Goal: Information Seeking & Learning: Learn about a topic

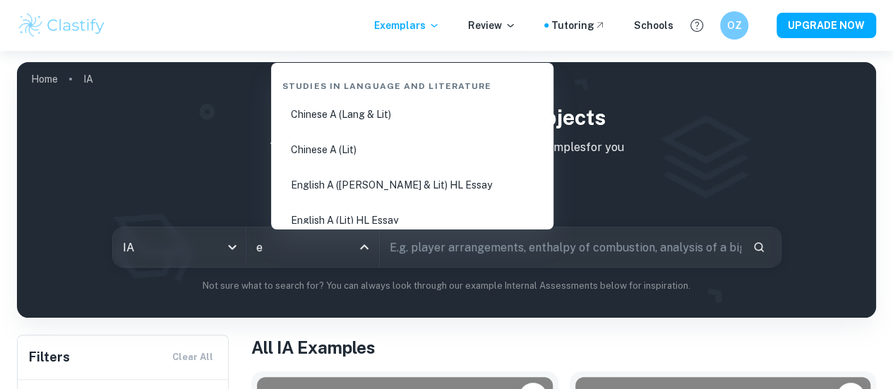
type input "en"
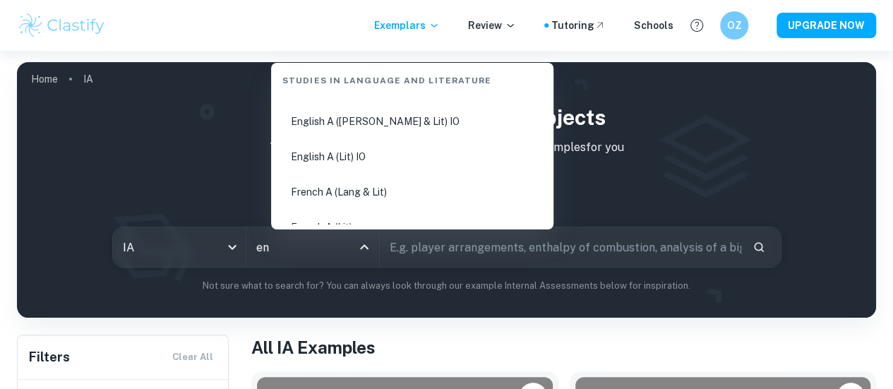
scroll to position [61, 0]
click at [297, 115] on li "English A ([PERSON_NAME] & Lit) IO" at bounding box center [412, 123] width 271 height 32
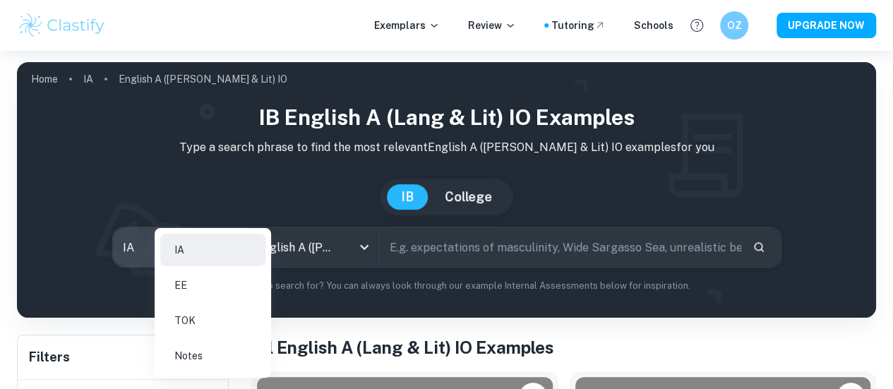
click at [189, 241] on body "We value your privacy We use cookies to enhance your browsing experience, serve…" at bounding box center [446, 245] width 893 height 389
click at [138, 213] on div at bounding box center [446, 194] width 893 height 389
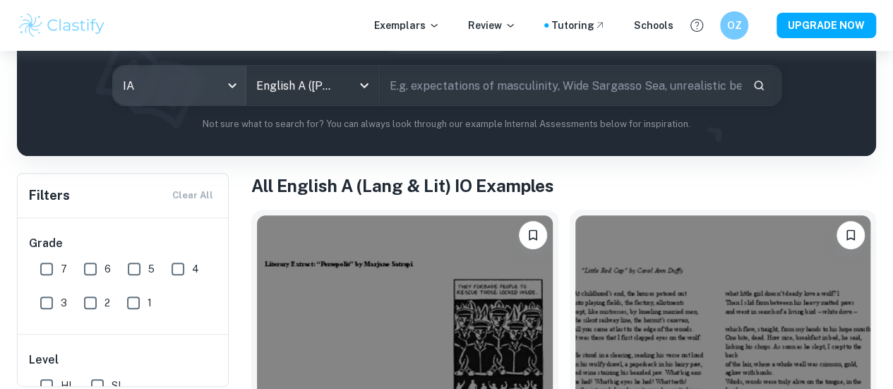
scroll to position [157, 0]
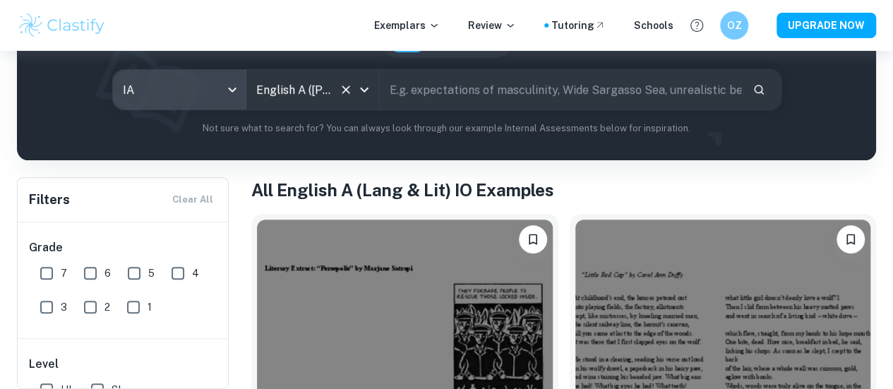
click at [304, 84] on input "English A ([PERSON_NAME] & Lit) IO" at bounding box center [293, 89] width 80 height 27
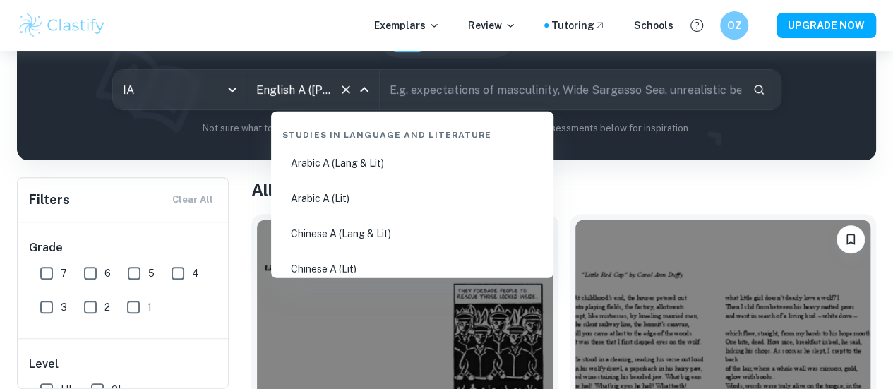
scroll to position [188, 0]
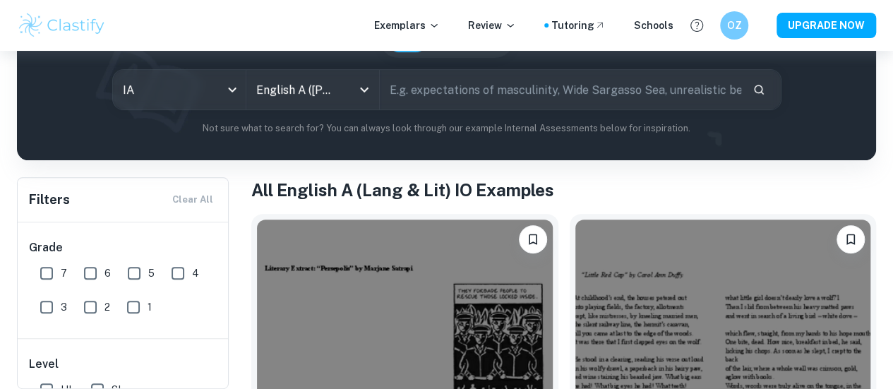
click at [179, 118] on div "IB English A (Lang & Lit) IO examples Type a search phrase to find the most rel…" at bounding box center [446, 39] width 836 height 191
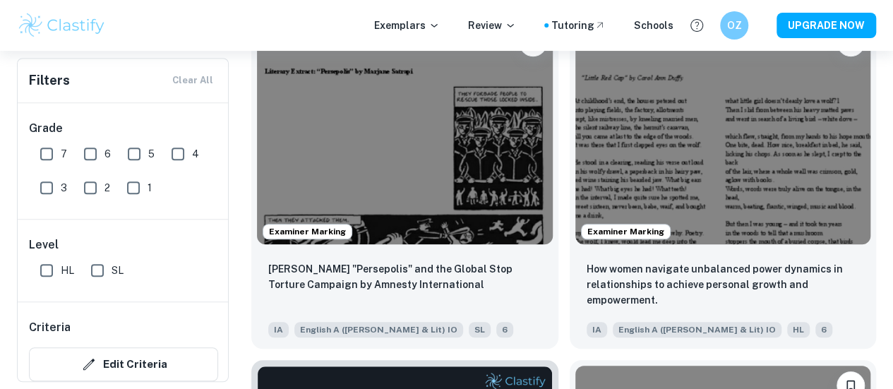
scroll to position [361, 0]
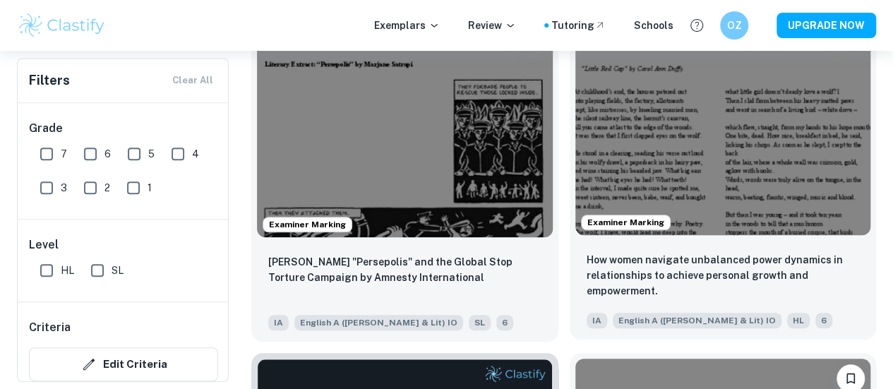
click at [575, 109] on img at bounding box center [723, 124] width 296 height 222
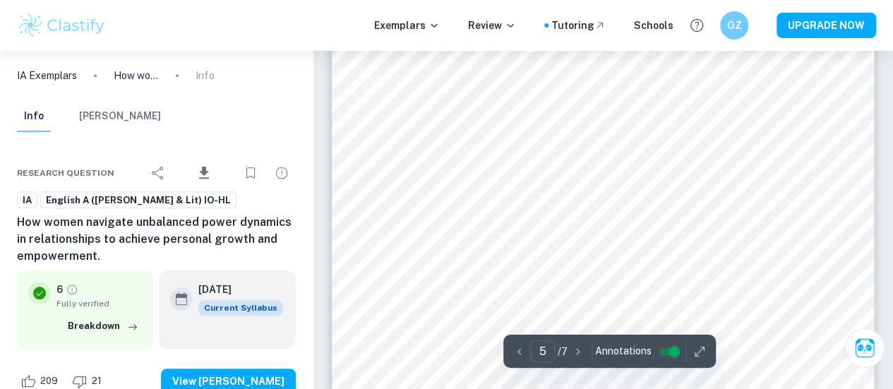
scroll to position [3172, 0]
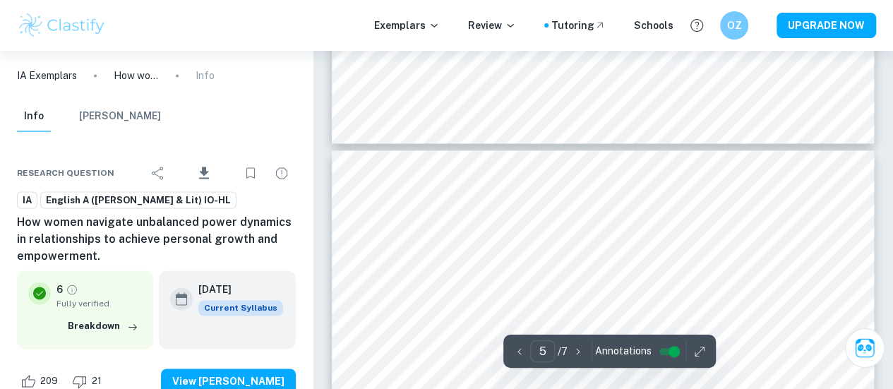
type input "6"
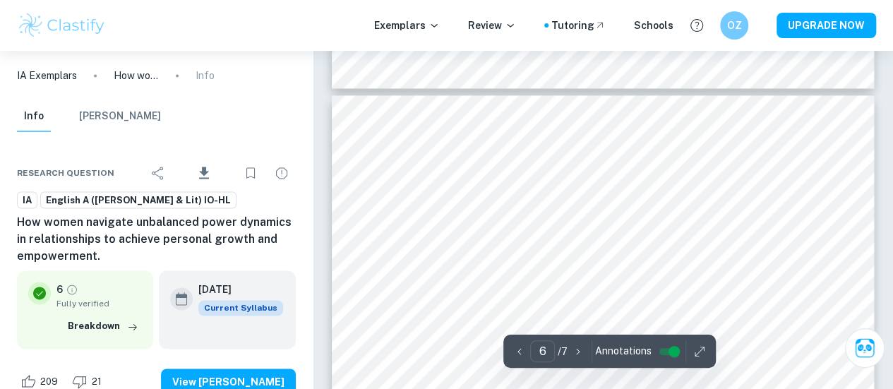
scroll to position [3691, 0]
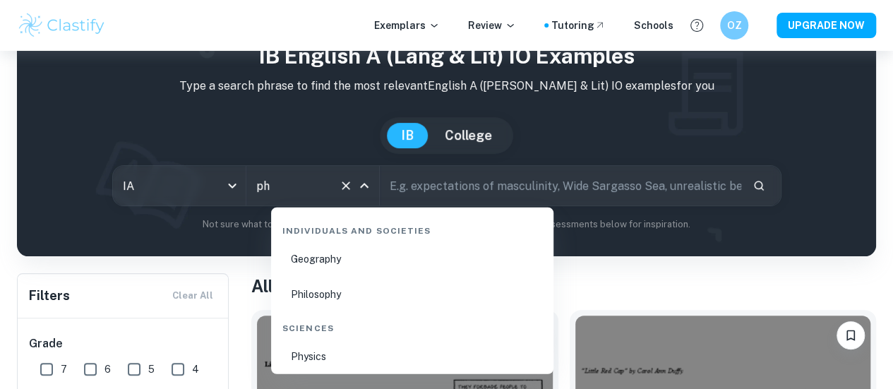
click at [339, 357] on li "Physics" at bounding box center [412, 356] width 271 height 32
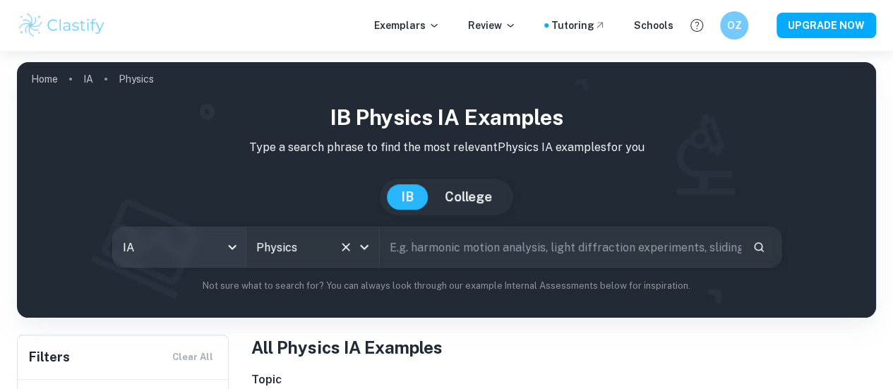
type input "Physics"
click at [250, 237] on body "We value your privacy We use cookies to enhance your browsing experience, serve…" at bounding box center [446, 245] width 893 height 389
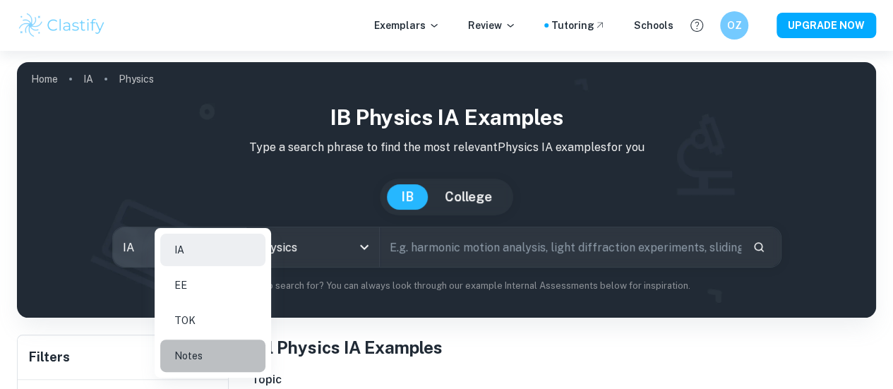
click at [226, 361] on li "Notes" at bounding box center [212, 355] width 105 height 32
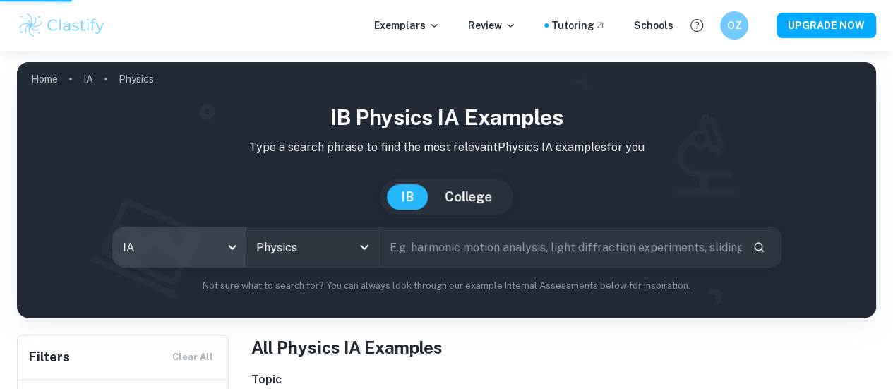
type input "notes"
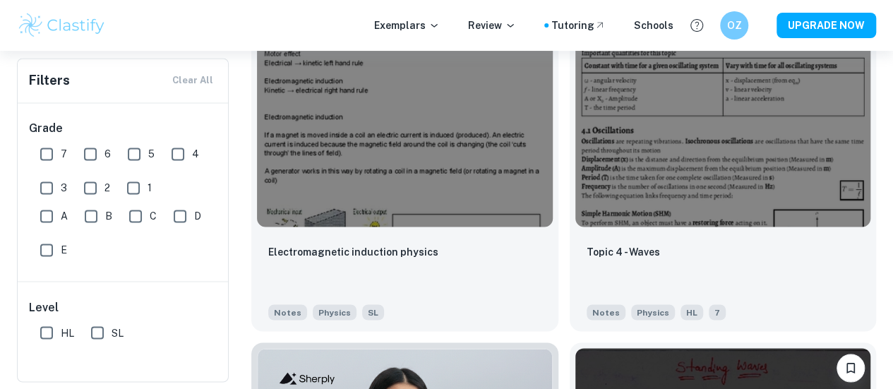
scroll to position [1057, 0]
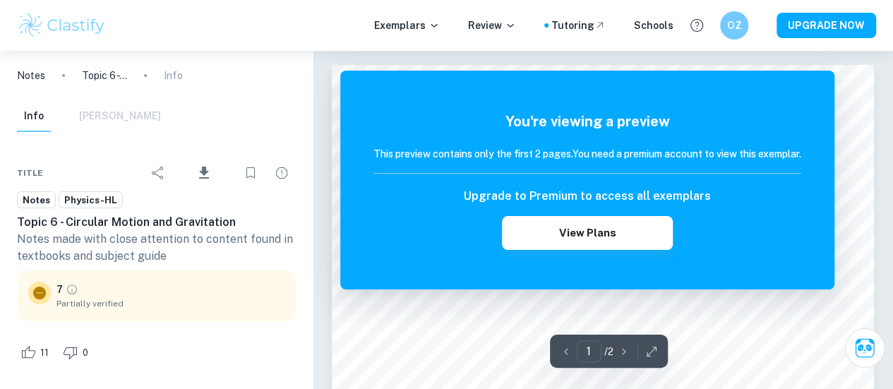
scroll to position [55, 0]
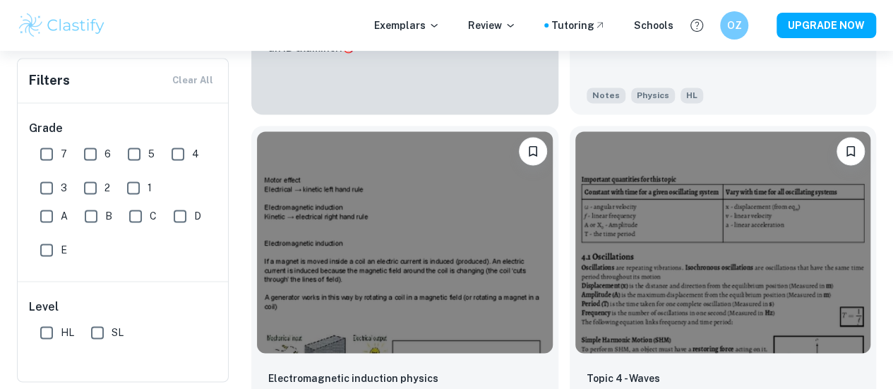
scroll to position [991, 0]
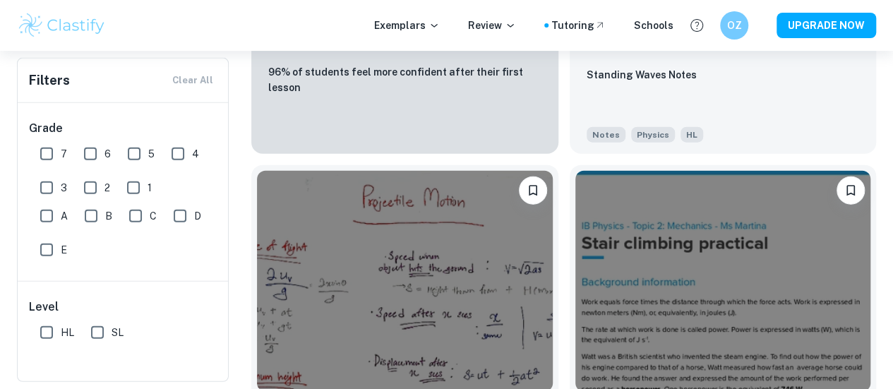
scroll to position [1578, 0]
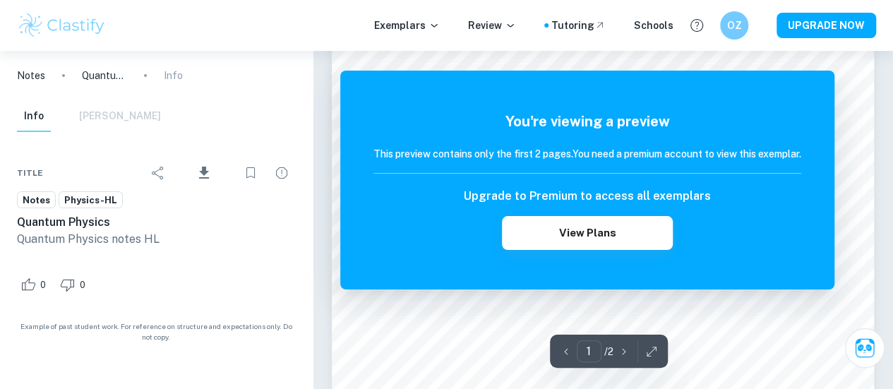
scroll to position [85, 0]
